Goal: Information Seeking & Learning: Understand process/instructions

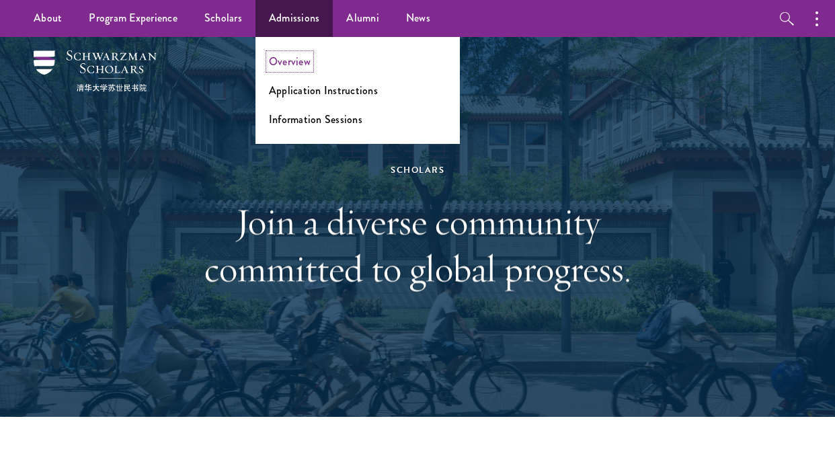
click at [295, 65] on link "Overview" at bounding box center [290, 61] width 42 height 15
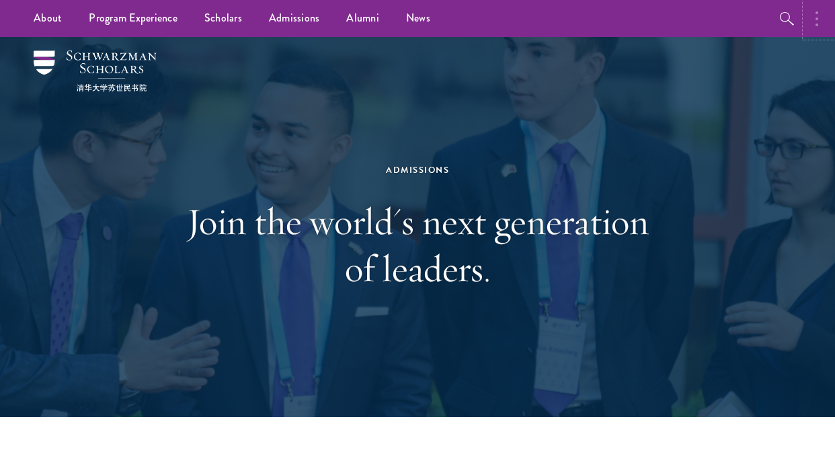
click at [820, 20] on button "button" at bounding box center [821, 18] width 30 height 37
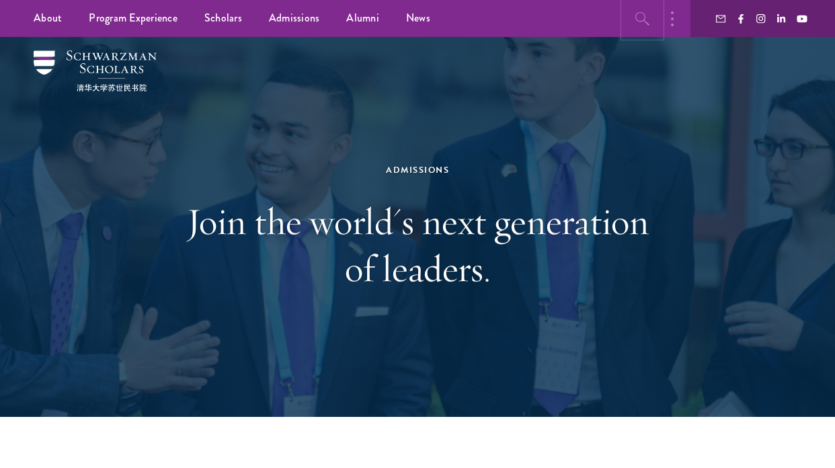
click at [659, 22] on button "button" at bounding box center [642, 18] width 37 height 37
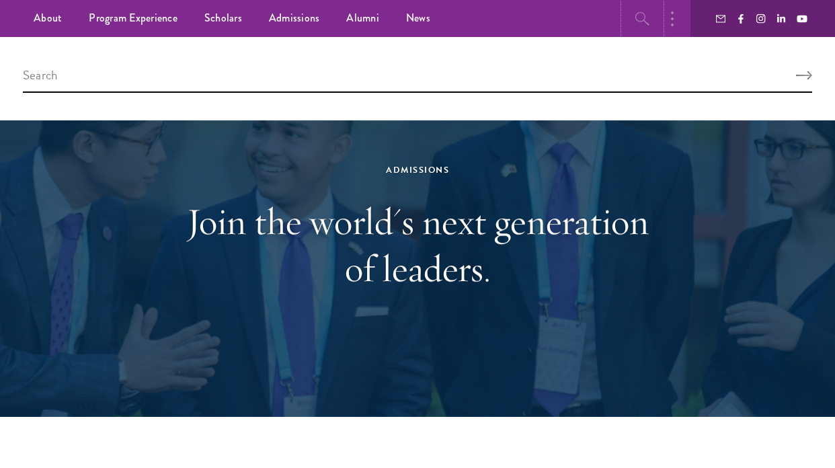
click at [649, 20] on icon "button" at bounding box center [643, 19] width 16 height 16
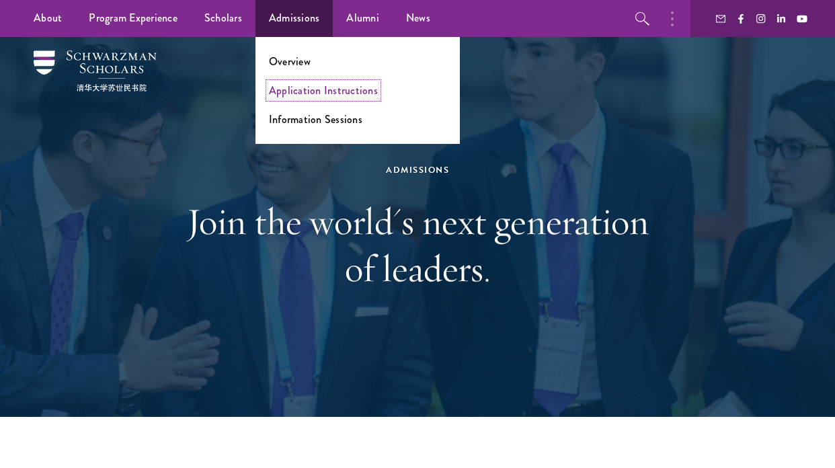
click at [298, 85] on link "Application Instructions" at bounding box center [323, 90] width 109 height 15
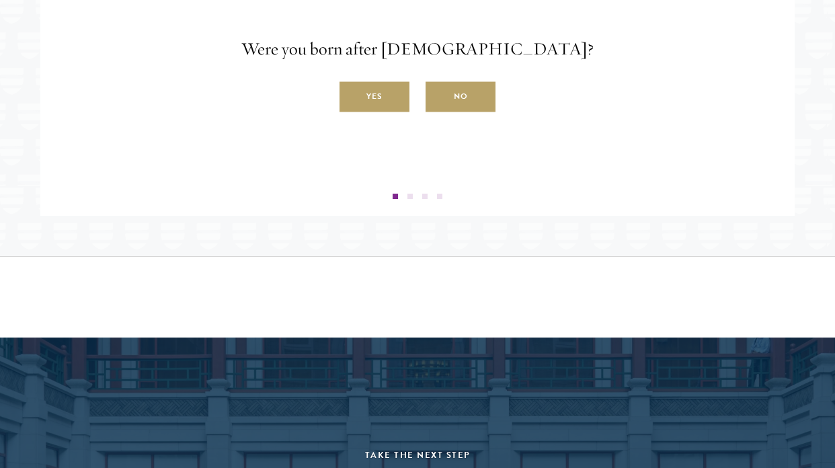
scroll to position [2373, 0]
